Goal: Transaction & Acquisition: Purchase product/service

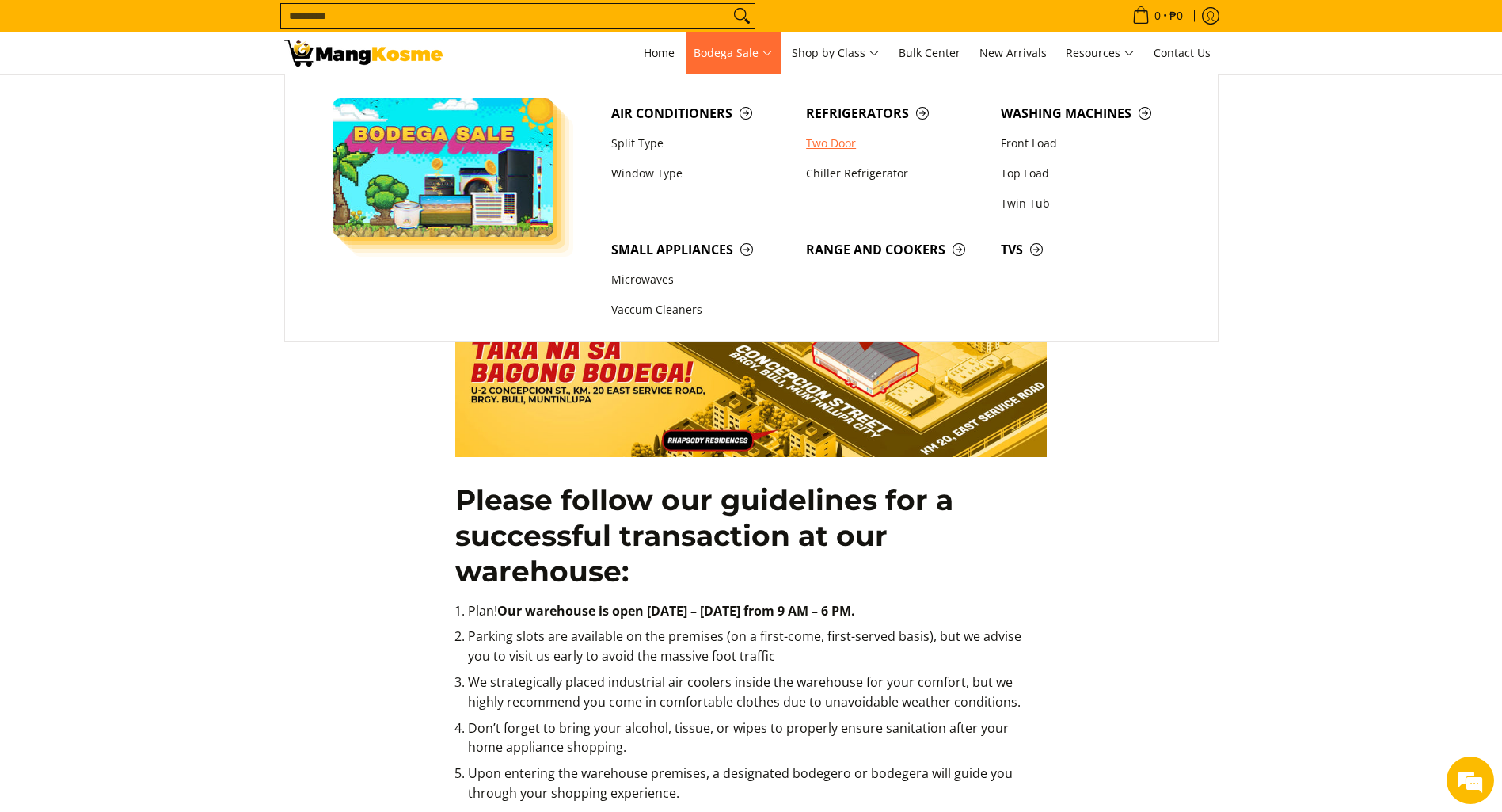
click at [825, 142] on link "Two Door" at bounding box center [895, 143] width 195 height 30
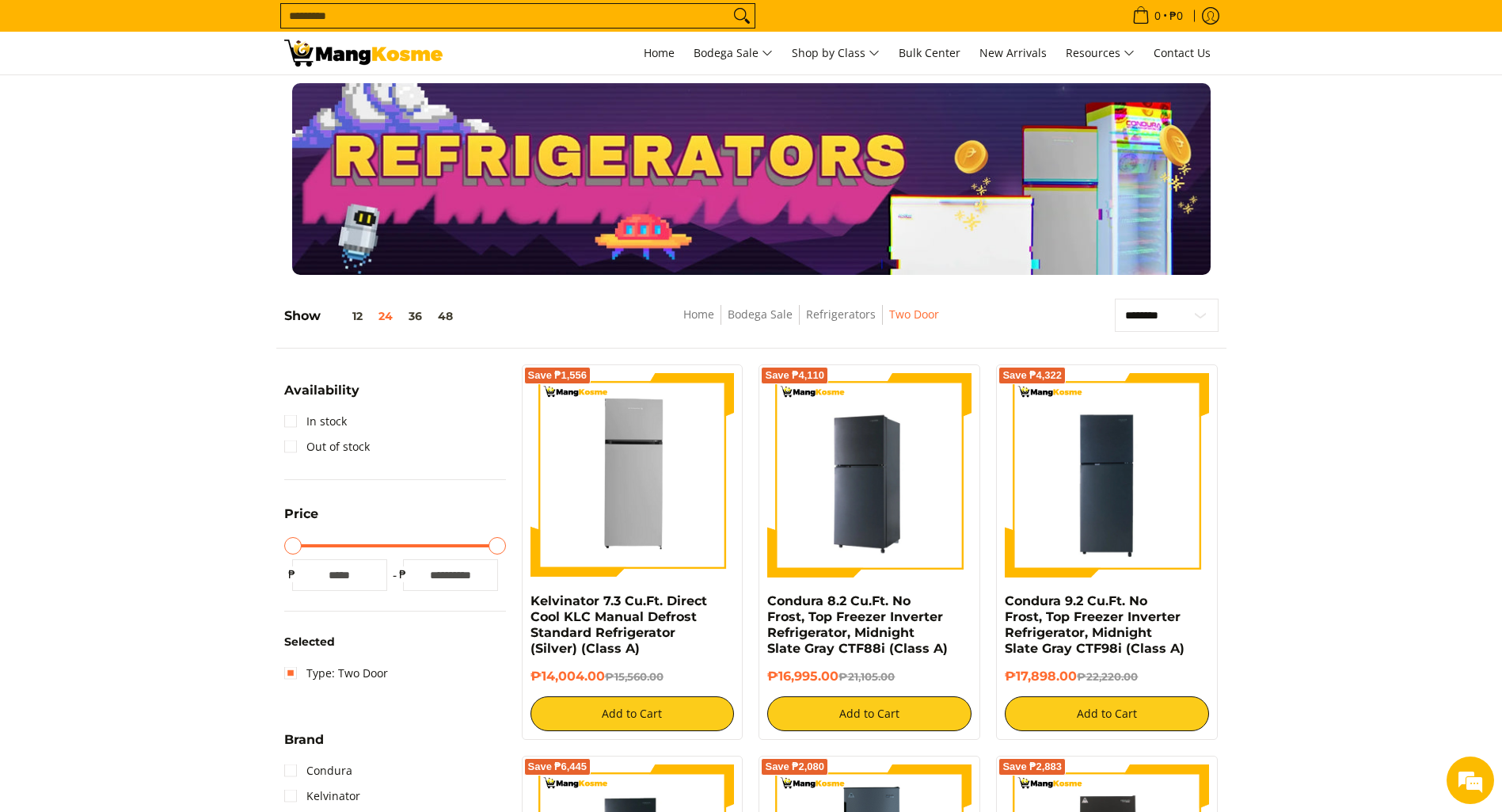
click at [868, 447] on img at bounding box center [869, 475] width 205 height 205
